Goal: Find specific page/section: Find specific page/section

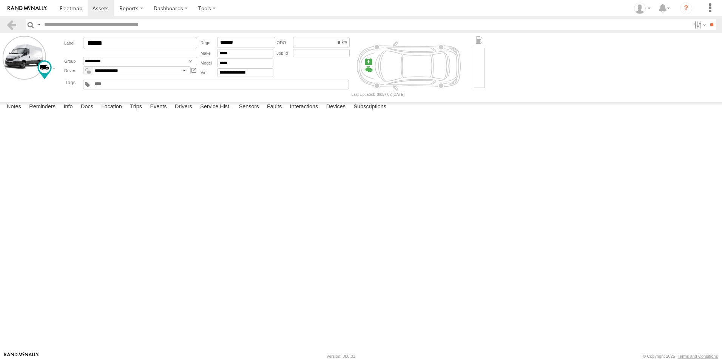
select select "*****"
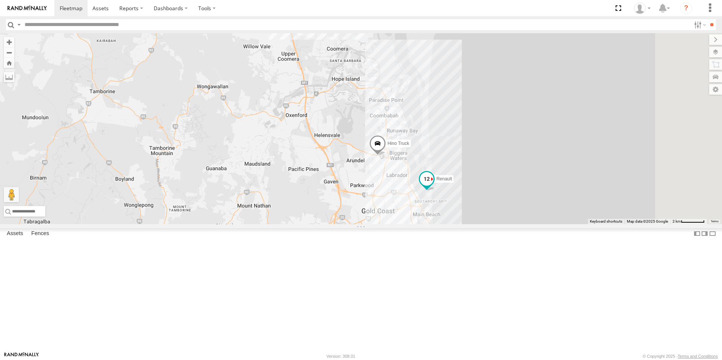
drag, startPoint x: 550, startPoint y: 295, endPoint x: 513, endPoint y: 245, distance: 61.8
click at [481, 224] on div "Hino Truck Ford transit (Little) Ford Transit (New) Renault Iveco Old Ford Van …" at bounding box center [361, 128] width 722 height 191
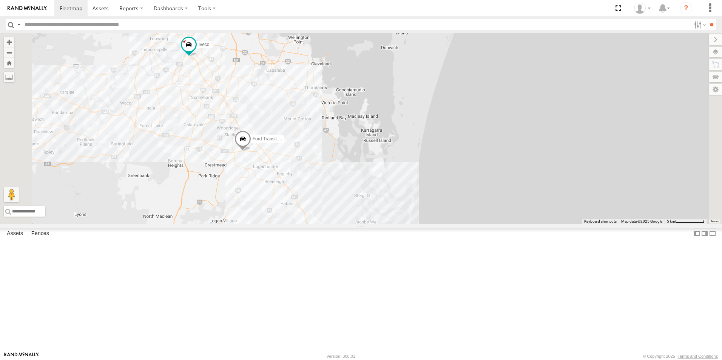
drag, startPoint x: 378, startPoint y: 133, endPoint x: 448, endPoint y: 300, distance: 180.7
click at [448, 224] on div "Hino Truck Ford transit (Little) Ford Transit (New) Renault Iveco Old Ford Van …" at bounding box center [361, 128] width 722 height 191
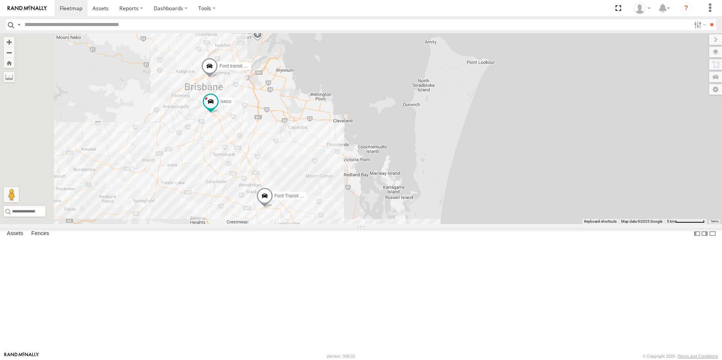
drag, startPoint x: 414, startPoint y: 275, endPoint x: 428, endPoint y: 301, distance: 29.7
click at [428, 224] on div "Hino Truck Ford transit (Little) Ford Transit (New) Renault Iveco Old Ford Van …" at bounding box center [361, 128] width 722 height 191
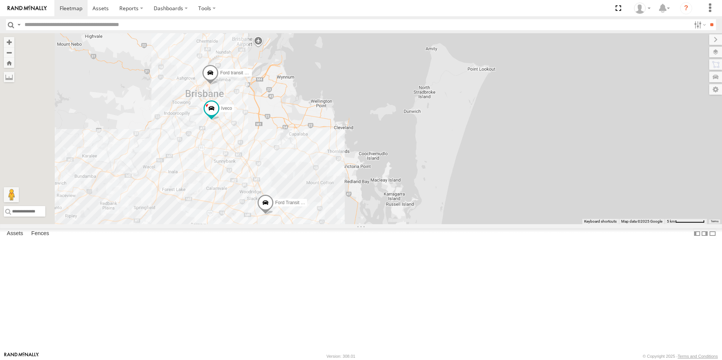
drag, startPoint x: 340, startPoint y: 226, endPoint x: 316, endPoint y: 217, distance: 26.5
click at [340, 224] on div "Hino Truck Ford transit (Little) Ford Transit (New) Renault Iveco Old Ford Van …" at bounding box center [361, 128] width 722 height 191
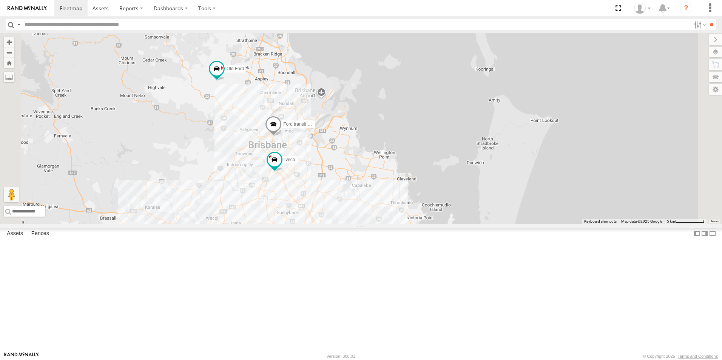
drag, startPoint x: 351, startPoint y: 107, endPoint x: 332, endPoint y: 152, distance: 49.8
click at [344, 155] on div "Hino Truck Ford transit (Little) Ford Transit (New) Renault Iveco Old Ford Van …" at bounding box center [361, 128] width 722 height 191
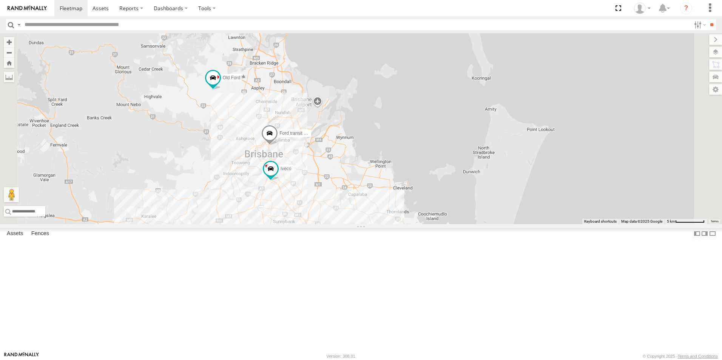
drag, startPoint x: 344, startPoint y: 138, endPoint x: 343, endPoint y: 150, distance: 12.2
click at [343, 150] on div "Hino Truck Ford transit (Little) Ford Transit (New) Renault Iveco Old Ford Van …" at bounding box center [361, 128] width 722 height 191
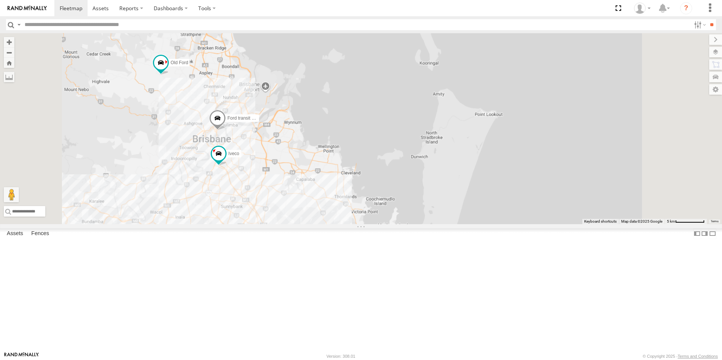
drag, startPoint x: 365, startPoint y: 284, endPoint x: 347, endPoint y: 249, distance: 39.1
click at [347, 224] on div "Hino Truck Ford transit (Little) Ford Transit (New) Renault Iveco Old Ford Van …" at bounding box center [361, 128] width 722 height 191
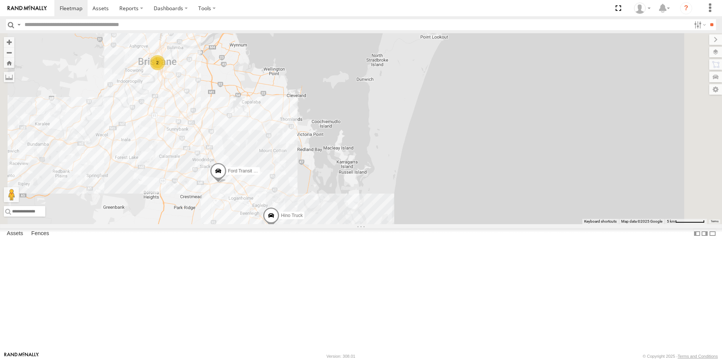
drag, startPoint x: 406, startPoint y: 254, endPoint x: 362, endPoint y: 188, distance: 79.8
click at [362, 188] on div "Hino Truck Ford Transit (New) Old Ford Van 5- Renault Master - 052•LI8 2" at bounding box center [361, 128] width 722 height 191
